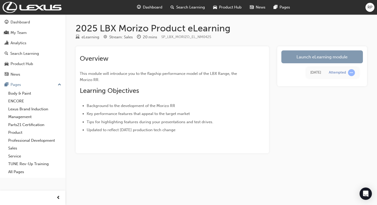
click at [341, 61] on link "Launch eLearning module" at bounding box center [323, 56] width 82 height 13
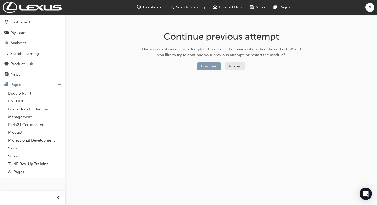
click at [207, 67] on button "Continue" at bounding box center [209, 66] width 24 height 8
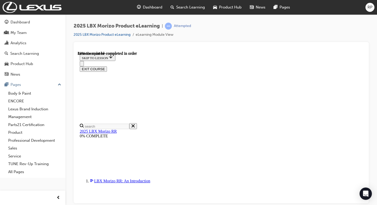
scroll to position [495, 0]
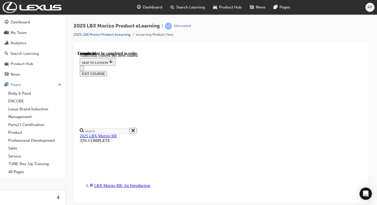
scroll to position [831, 0]
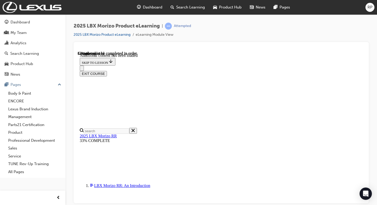
scroll to position [217, 0]
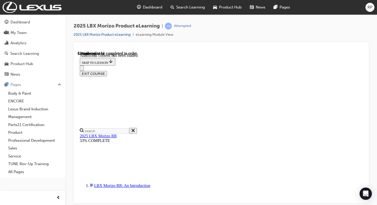
scroll to position [18, 0]
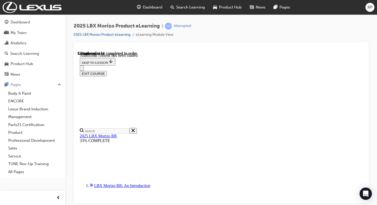
scroll to position [504, 15]
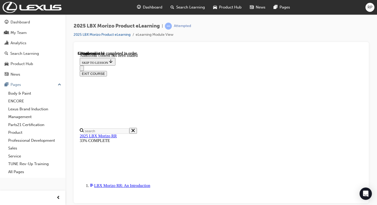
scroll to position [42, 0]
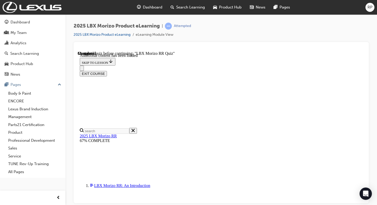
scroll to position [348, 15]
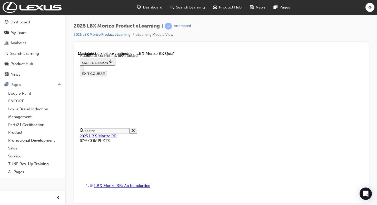
scroll to position [792, 15]
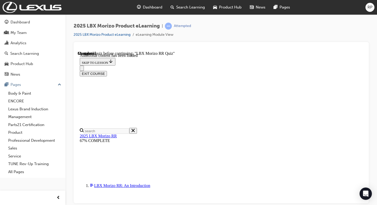
click at [262, 204] on div "2025 LBX Morizo Product eLearning | Attempted 2025 LBX Morizo Product eLearning…" at bounding box center [188, 102] width 377 height 205
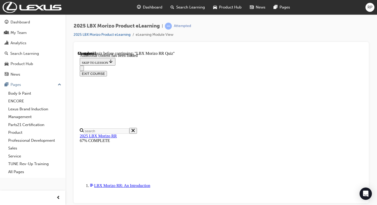
radio input "true"
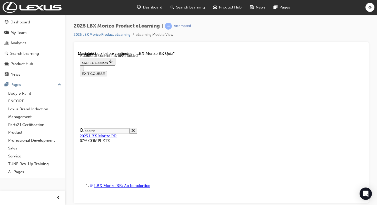
scroll to position [177, 0]
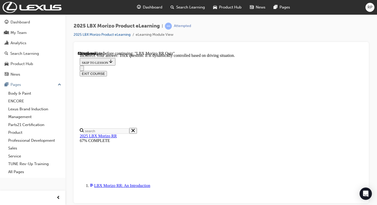
scroll to position [53, 0]
radio input "true"
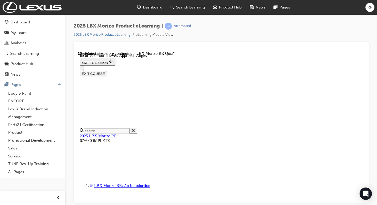
scroll to position [118, 0]
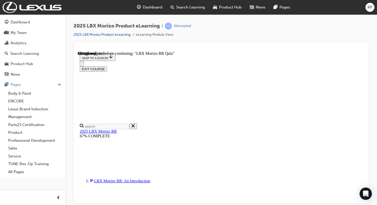
scroll to position [131, 0]
radio input "true"
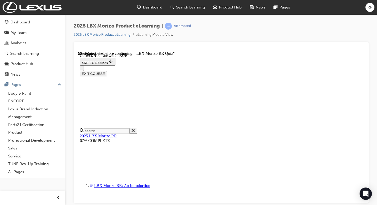
scroll to position [179, 0]
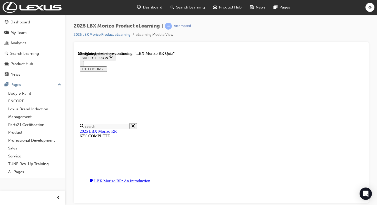
scroll to position [101, 0]
radio input "true"
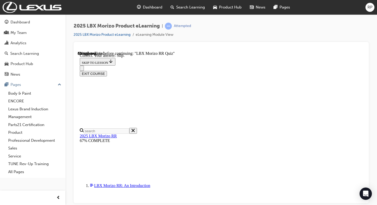
scroll to position [190, 0]
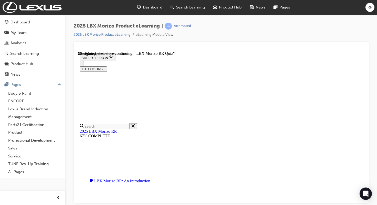
scroll to position [119, 0]
radio input "true"
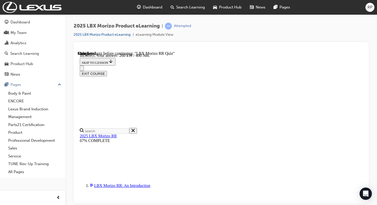
scroll to position [188, 0]
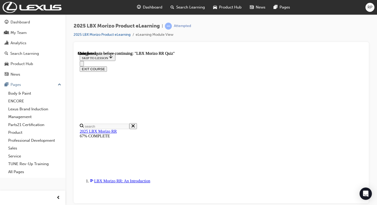
scroll to position [130, 0]
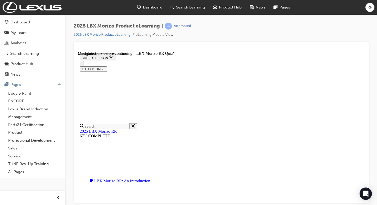
radio input "true"
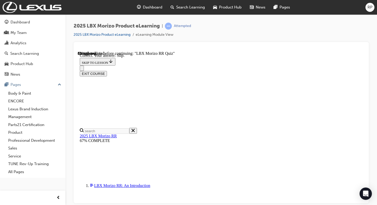
scroll to position [190, 0]
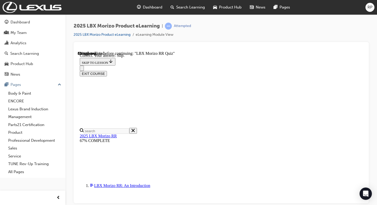
radio input "true"
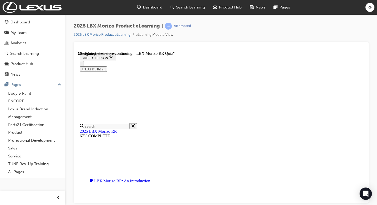
scroll to position [127, 0]
radio input "true"
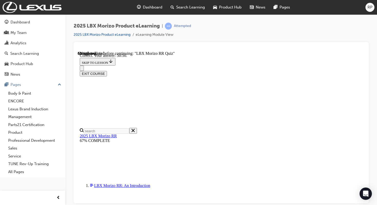
scroll to position [208, 0]
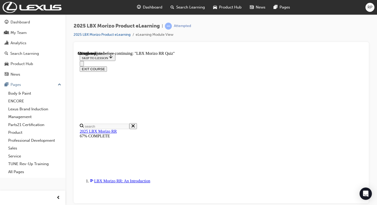
scroll to position [42, 0]
radio input "true"
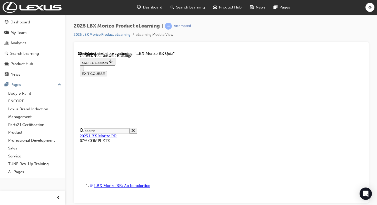
scroll to position [118, 0]
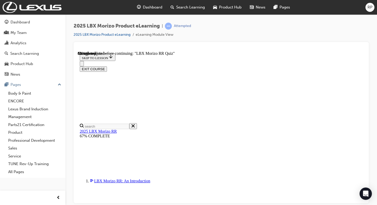
scroll to position [140, 0]
radio input "true"
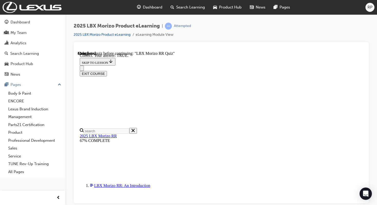
scroll to position [179, 0]
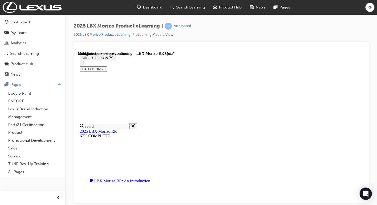
scroll to position [130, 0]
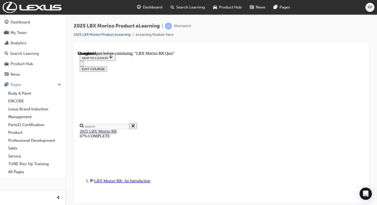
scroll to position [129, 0]
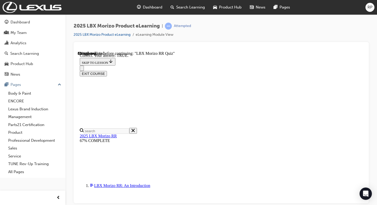
scroll to position [179, 0]
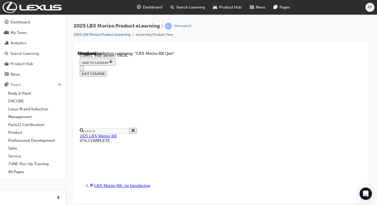
radio input "true"
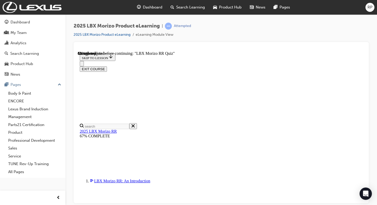
scroll to position [122, 0]
radio input "true"
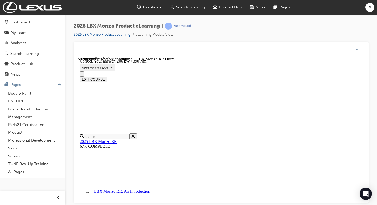
scroll to position [188, 0]
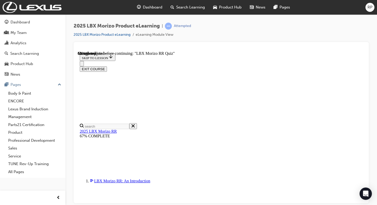
scroll to position [56, 0]
radio input "true"
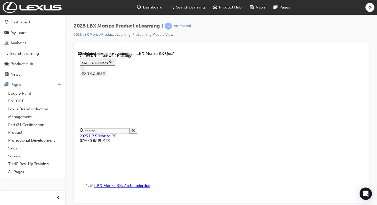
scroll to position [118, 0]
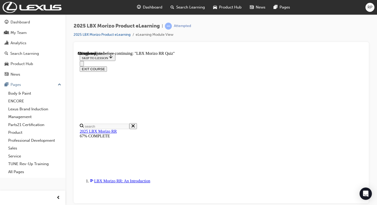
scroll to position [141, 0]
radio input "true"
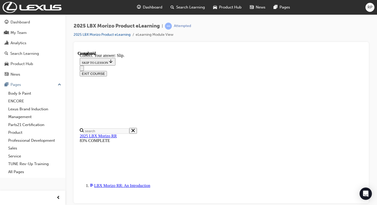
scroll to position [190, 0]
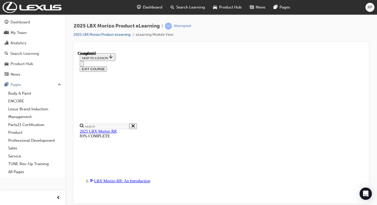
scroll to position [130, 0]
click at [107, 66] on button "EXIT COURSE" at bounding box center [93, 68] width 27 height 5
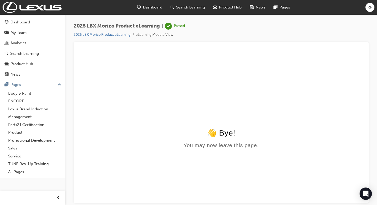
scroll to position [0, 0]
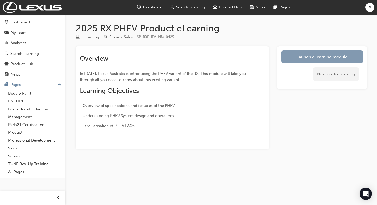
click at [314, 55] on link "Launch eLearning module" at bounding box center [323, 56] width 82 height 13
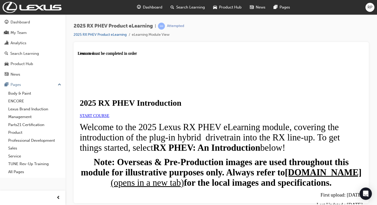
click at [109, 117] on span "START COURSE" at bounding box center [95, 115] width 30 height 4
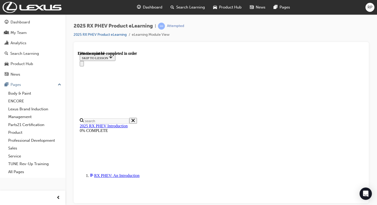
scroll to position [435, 0]
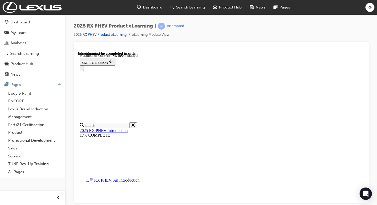
scroll to position [345, 0]
